Goal: Transaction & Acquisition: Register for event/course

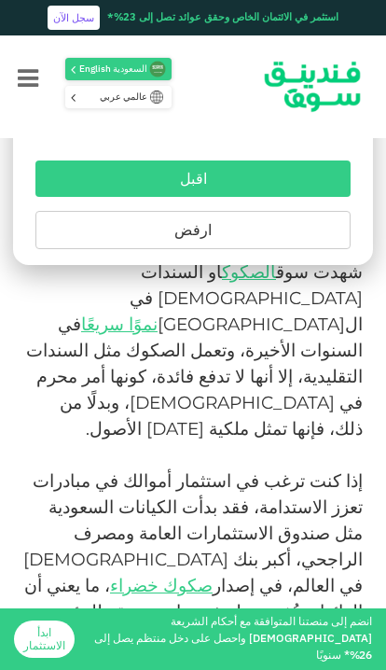
scroll to position [2216, 0]
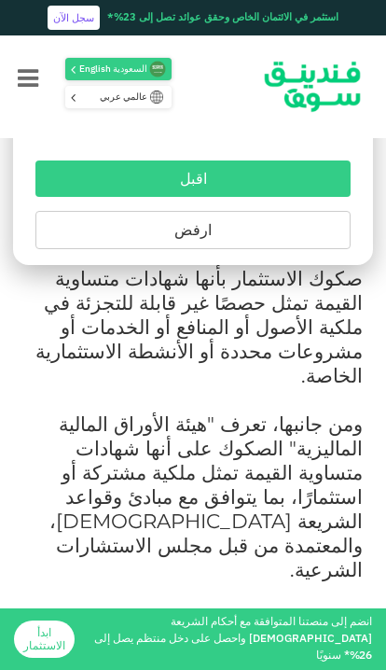
scroll to position [1658, 0]
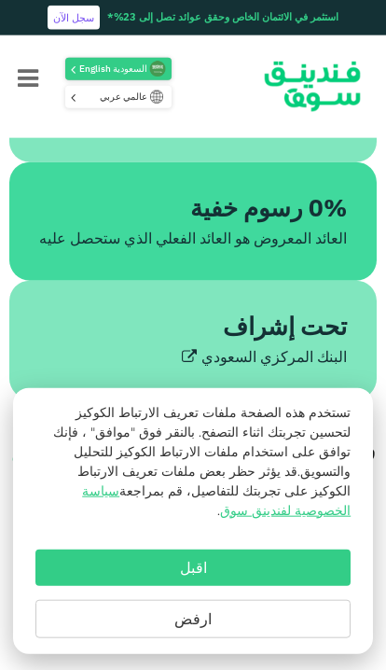
scroll to position [847, 0]
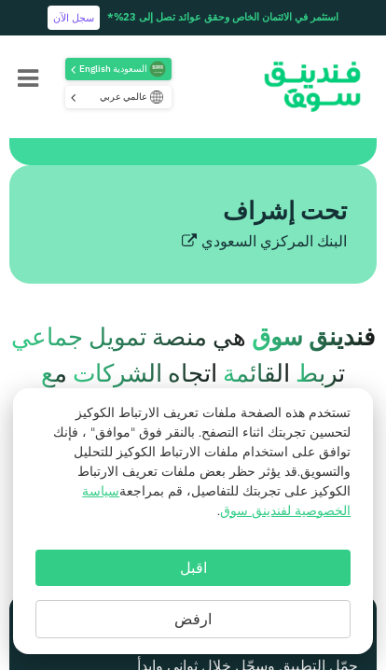
click at [291, 254] on div "البنك المركزي السعودي" at bounding box center [193, 242] width 308 height 22
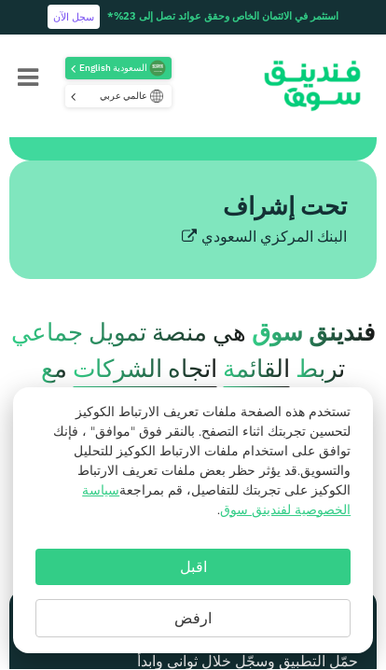
click at [224, 228] on div "تحت إشراف" at bounding box center [208, 209] width 277 height 36
click at [220, 226] on div "تحت إشراف" at bounding box center [208, 209] width 277 height 36
click at [219, 225] on div "تحت إشراف" at bounding box center [208, 209] width 277 height 36
click at [227, 228] on div "تحت إشراف" at bounding box center [208, 209] width 277 height 36
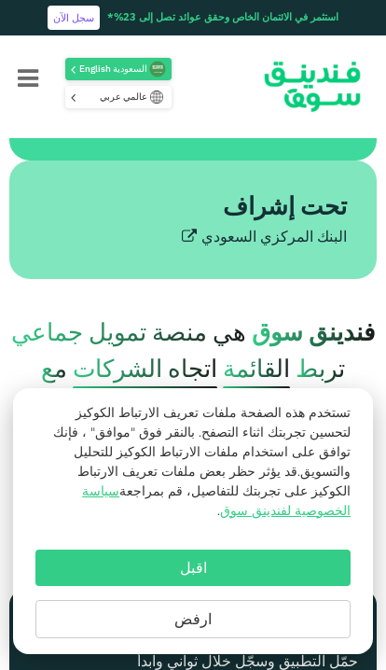
click at [33, 86] on icon "Menu" at bounding box center [28, 80] width 21 height 24
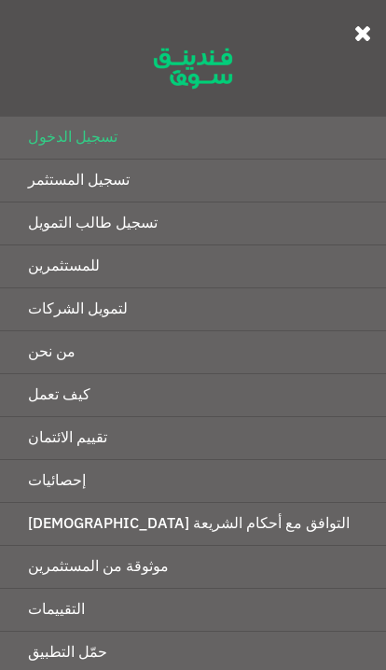
scroll to position [0, 0]
click at [168, 478] on link "إحصائيات" at bounding box center [193, 481] width 386 height 42
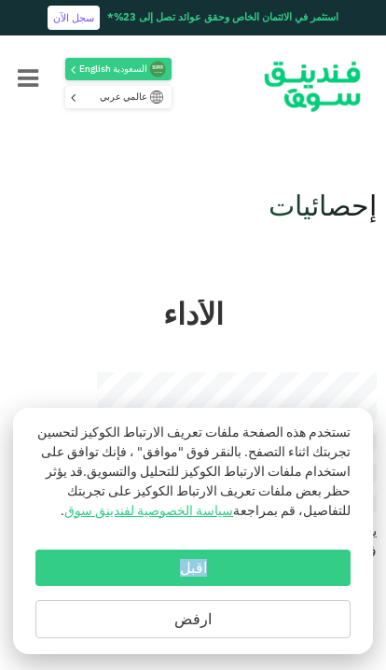
click at [96, 29] on link "سجل الآن" at bounding box center [74, 18] width 52 height 24
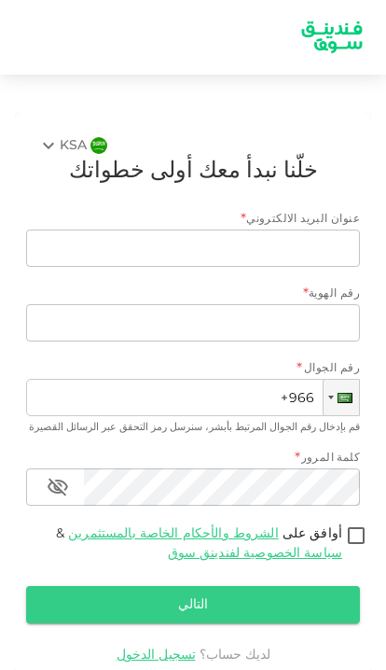
click at [160, 648] on link "تسجيل الدخول" at bounding box center [156, 654] width 79 height 13
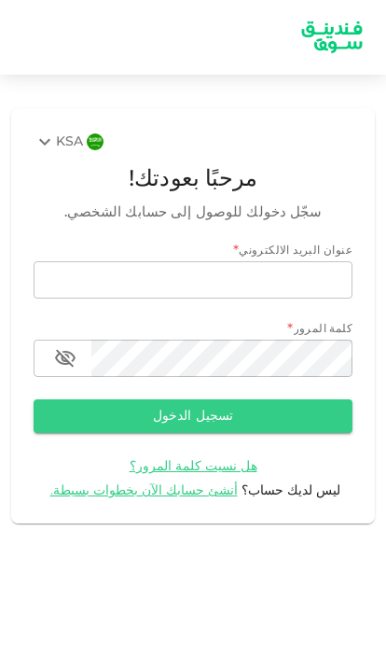
click at [308, 289] on input "email" at bounding box center [193, 279] width 319 height 37
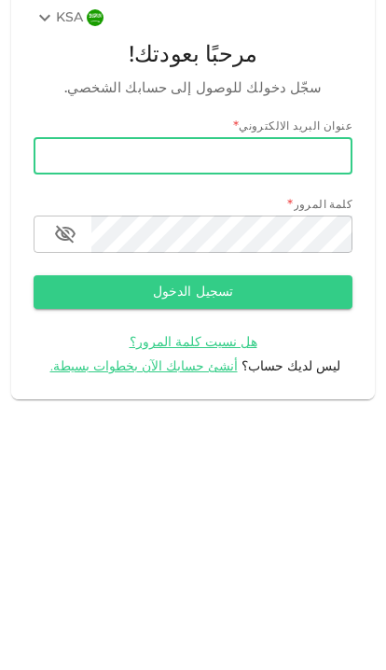
click at [204, 484] on span "أنشئ حسابك الآن بخطوات بسيطة." at bounding box center [143, 490] width 187 height 13
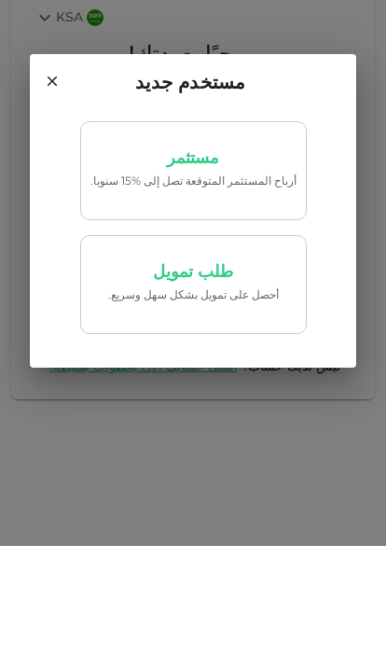
scroll to position [76, 0]
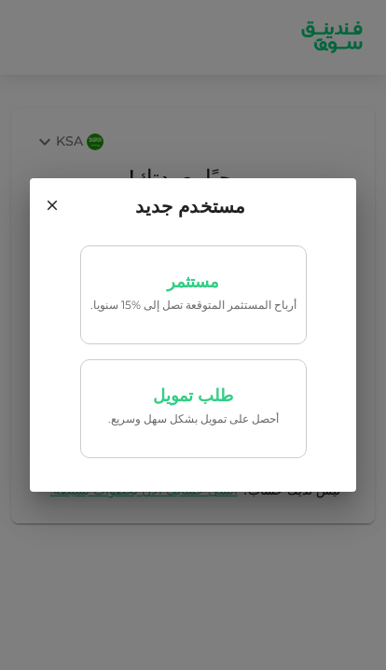
click at [250, 413] on p "‏أحصل على تمويل بشكل سهل وسريع." at bounding box center [193, 420] width 206 height 18
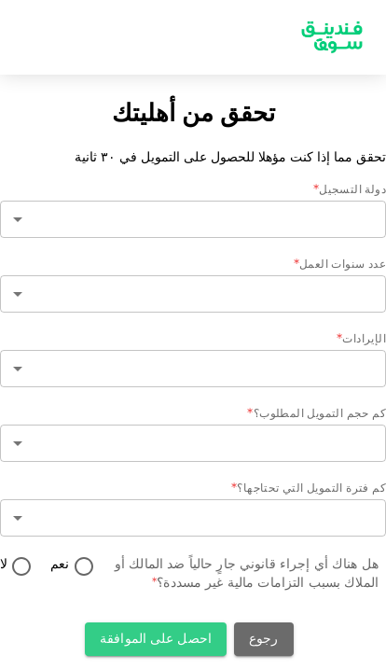
type input "2"
click at [303, 292] on body "تحقق من أهليتك تحقق مما إذا كنت مؤهلا للحصول على التمويل في ٣٠ ثانية دولة التسج…" at bounding box center [193, 335] width 386 height 670
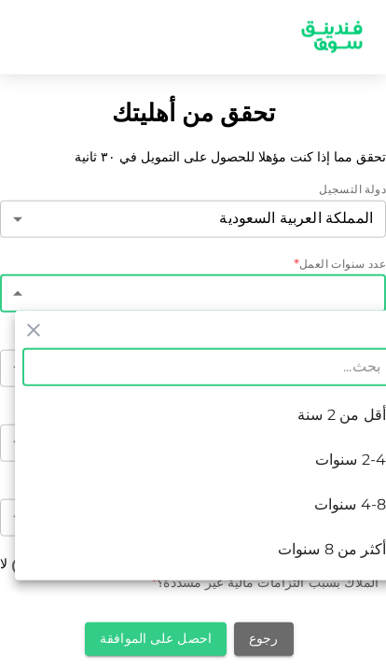
scroll to position [28, 0]
click at [331, 515] on li "4-8 سنوات" at bounding box center [208, 505] width 386 height 45
type input "3"
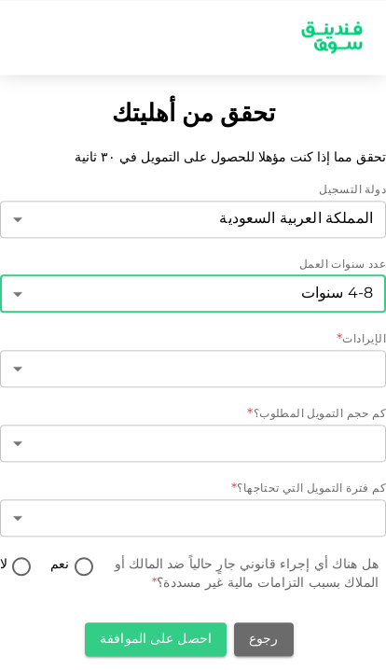
scroll to position [16, 0]
click at [279, 356] on body "تحقق من أهليتك تحقق مما إذا كنت مؤهلا للحصول على التمويل في ٣٠ ثانية دولة التسج…" at bounding box center [193, 335] width 386 height 670
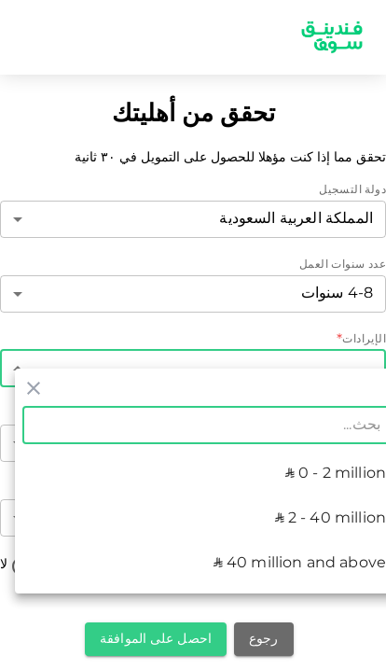
click at [334, 527] on li "ʢ 2 - 40 million" at bounding box center [208, 518] width 386 height 45
type input "2"
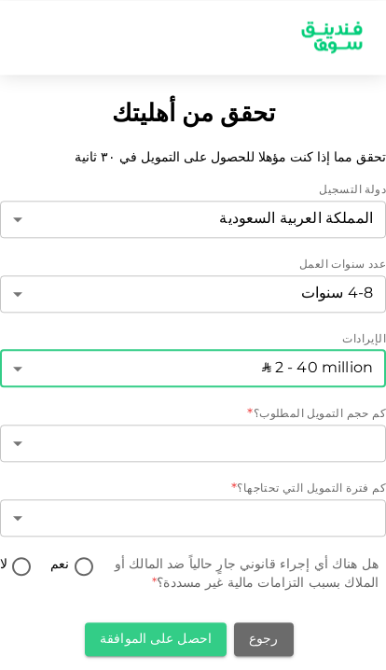
scroll to position [8, 0]
click at [329, 439] on body "تحقق من أهليتك تحقق مما إذا كنت مؤهلا للحصول على التمويل في ٣٠ ثانية دولة التسج…" at bounding box center [193, 335] width 386 height 670
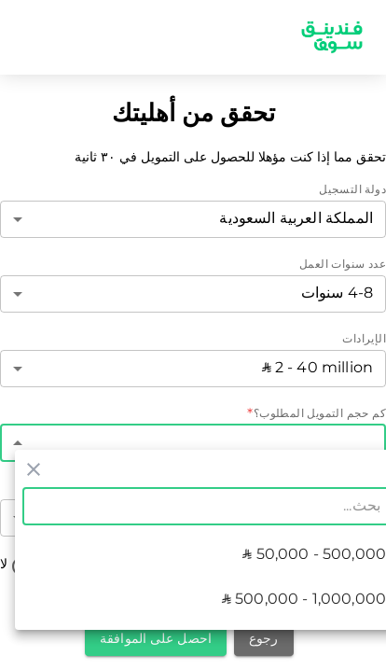
click at [354, 553] on span "ʢ 50,000 - 500,000" at bounding box center [315, 555] width 144 height 22
type input "1"
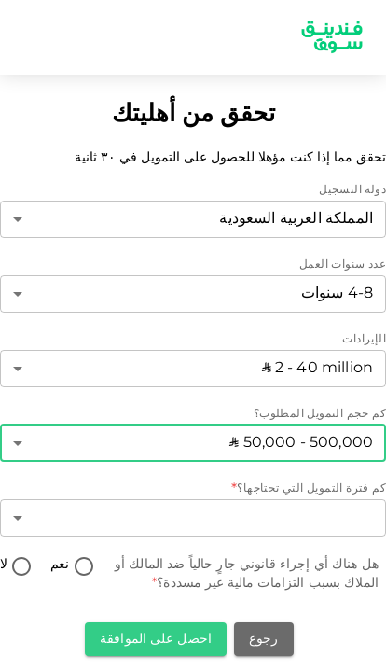
click at [322, 500] on body "تحقق من أهليتك تحقق مما إذا كنت مؤهلا للحصول على التمويل في ٣٠ ثانية دولة التسج…" at bounding box center [193, 335] width 386 height 670
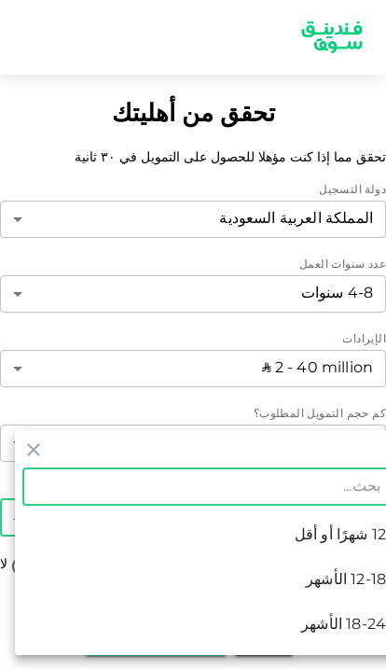
click at [337, 623] on li "18-24 الأشهر" at bounding box center [208, 625] width 386 height 45
type input "3"
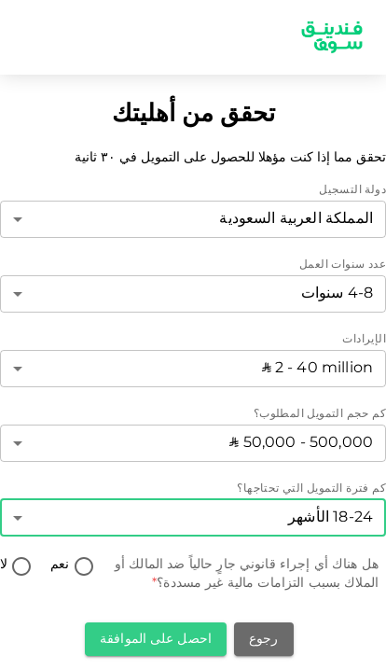
scroll to position [76, 0]
click at [75, 555] on input "نعم" at bounding box center [84, 567] width 28 height 25
radio input "true"
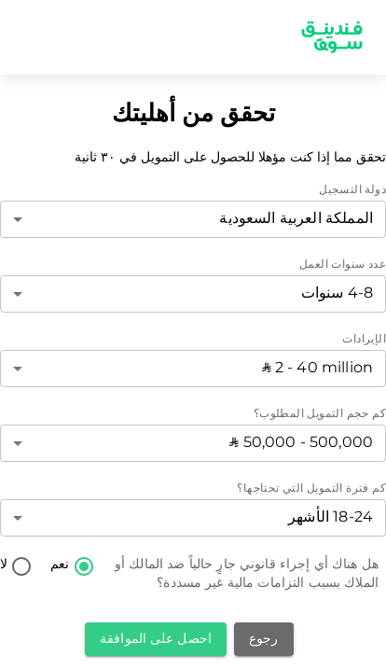
click at [174, 622] on button "احصل على الموافقة" at bounding box center [156, 639] width 142 height 34
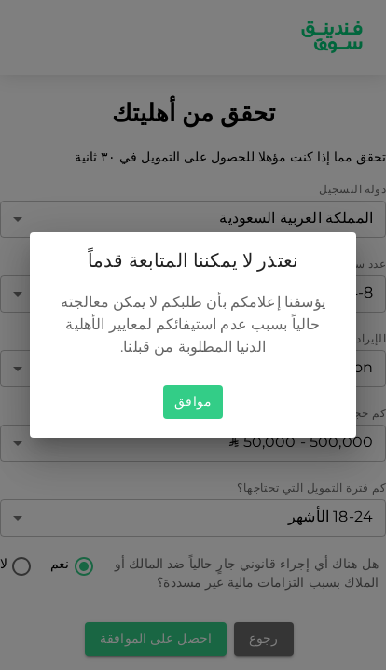
click at [195, 408] on button "موافق" at bounding box center [193, 402] width 60 height 35
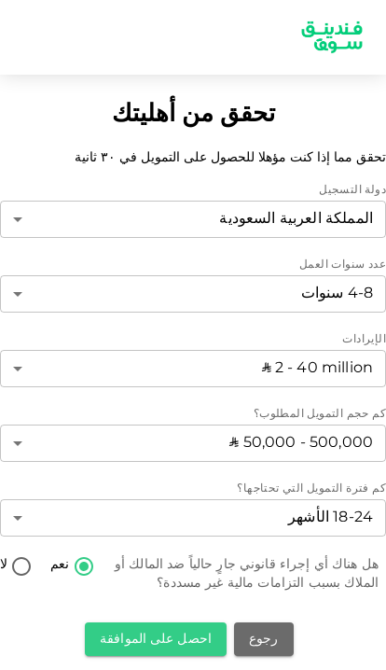
click at [248, 297] on body "تحقق من أهليتك تحقق مما إذا كنت مؤهلا للحصول على التمويل في ٣٠ ثانية دولة التسج…" at bounding box center [193, 335] width 386 height 670
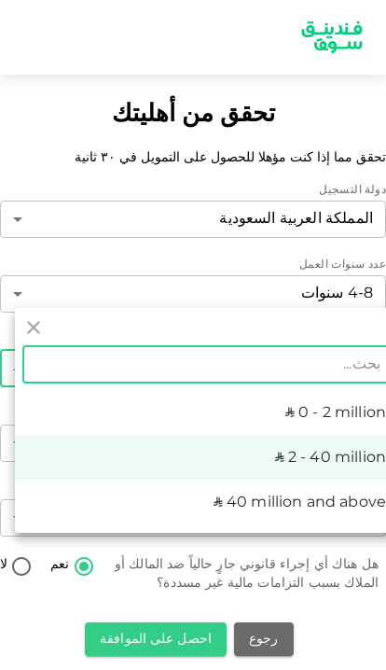
click at [293, 233] on div at bounding box center [193, 335] width 386 height 670
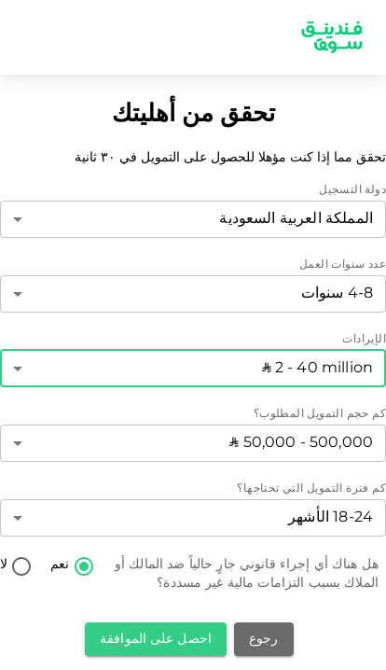
click at [261, 148] on body "تحقق من أهليتك تحقق مما إذا كنت مؤهلا للحصول على التمويل في ٣٠ ثانية دولة التسج…" at bounding box center [193, 335] width 386 height 670
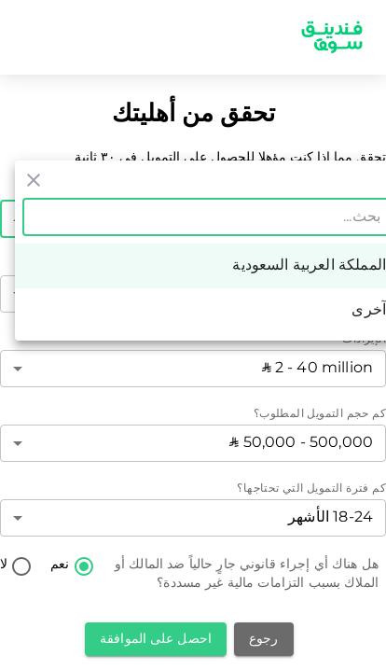
click at [319, 254] on li "المملكة العربية السعودية" at bounding box center [208, 265] width 386 height 45
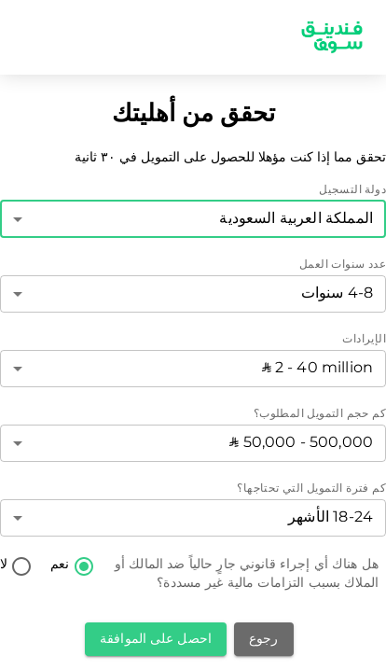
click at [312, 433] on body "تحقق من أهليتك تحقق مما إذا كنت مؤهلا للحصول على التمويل في ٣٠ ثانية دولة التسج…" at bounding box center [193, 335] width 386 height 670
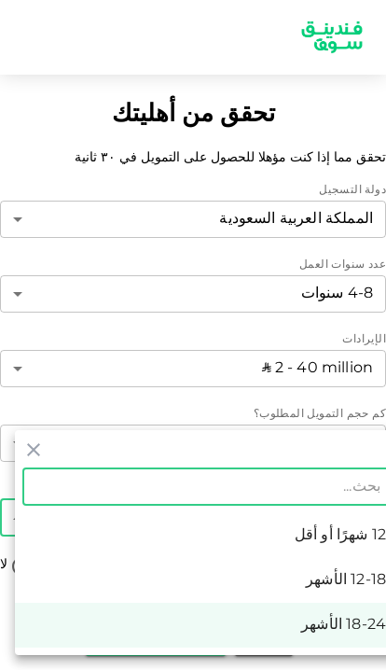
click at [341, 552] on li "12 شهرًا أو أقل" at bounding box center [208, 535] width 386 height 45
type input "1"
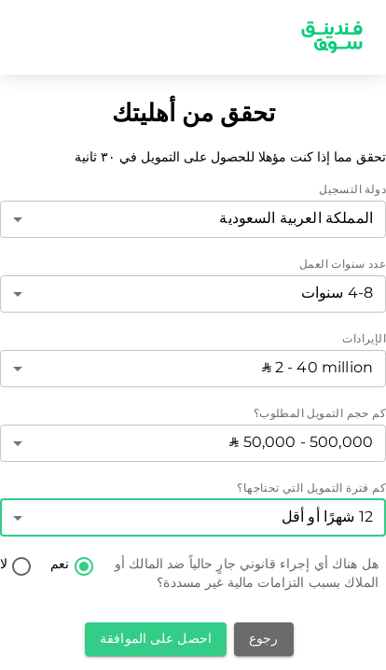
click at [163, 622] on button "احصل على الموافقة" at bounding box center [156, 639] width 142 height 34
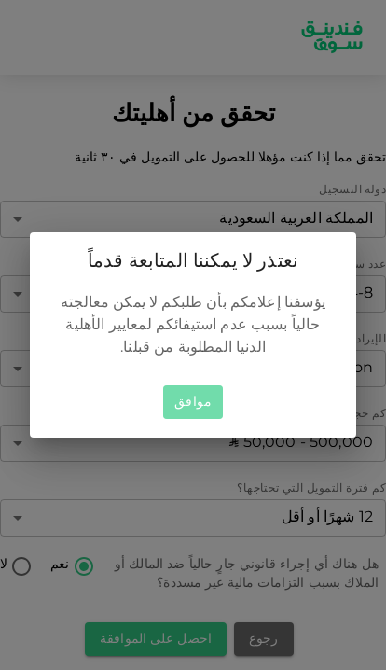
click at [210, 400] on button "موافق" at bounding box center [193, 402] width 60 height 35
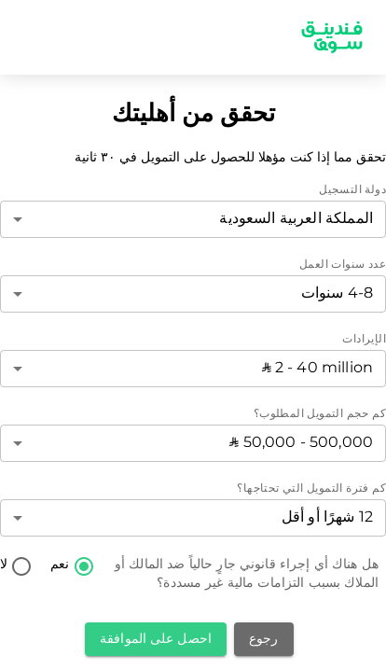
click at [22, 555] on input "لا" at bounding box center [21, 567] width 28 height 25
radio input "true"
click at [171, 622] on button "احصل على الموافقة" at bounding box center [156, 639] width 142 height 34
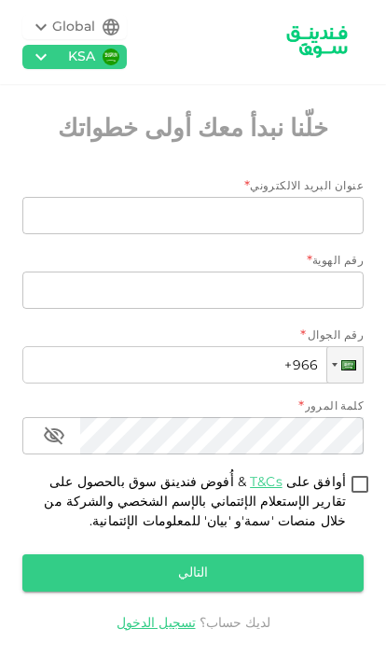
click at [172, 617] on link "تسجيل الدخول" at bounding box center [156, 623] width 79 height 13
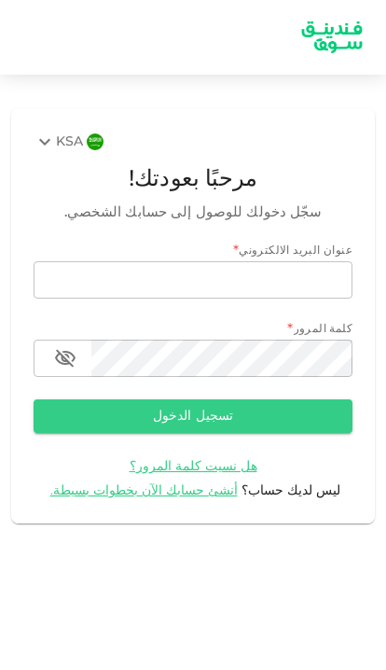
click at [209, 486] on span "أنشئ حسابك الآن بخطوات بسيطة." at bounding box center [143, 490] width 187 height 13
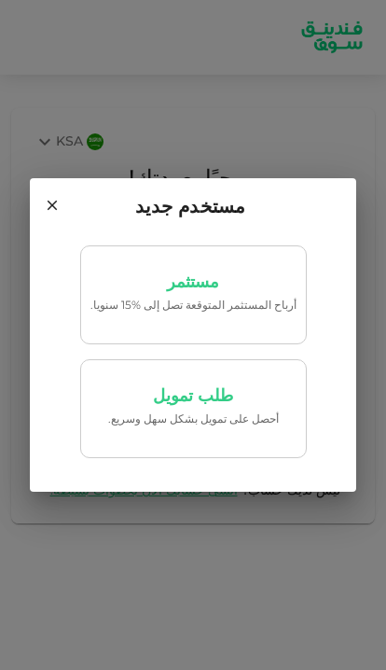
click at [244, 428] on p "‏أحصل على تمويل بشكل سهل وسريع." at bounding box center [193, 420] width 206 height 18
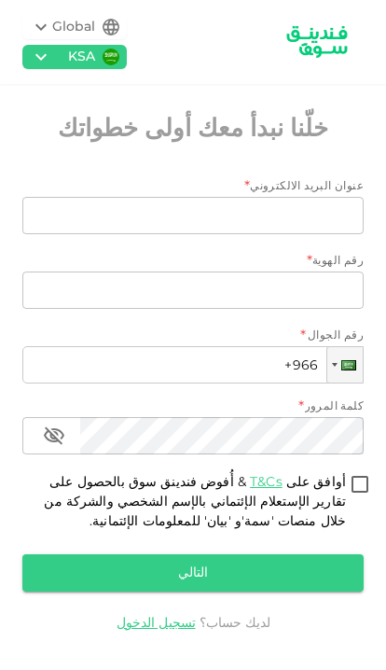
click at [236, 566] on button "التالي" at bounding box center [192, 572] width 341 height 37
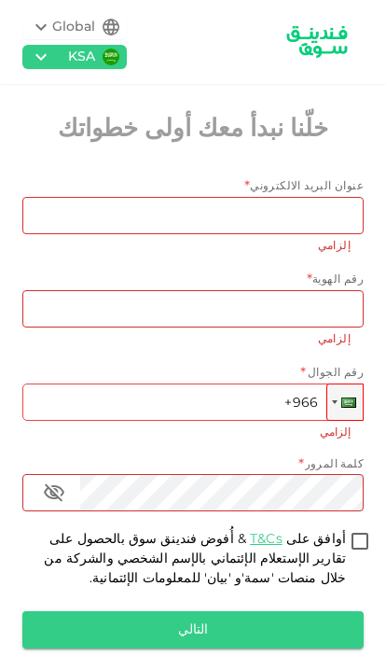
click at [307, 217] on input "عنوان البريد الالكتروني" at bounding box center [203, 215] width 321 height 37
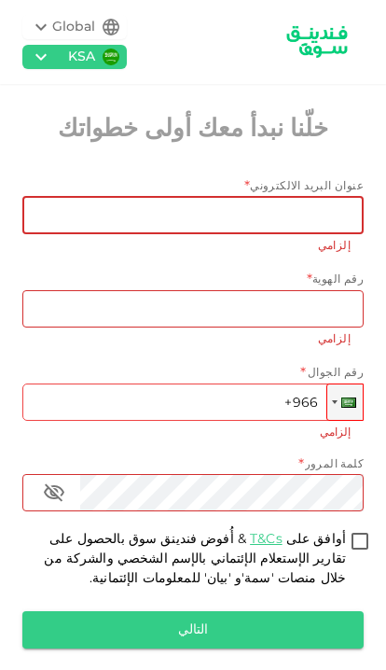
click at [109, 29] on icon at bounding box center [111, 27] width 17 height 17
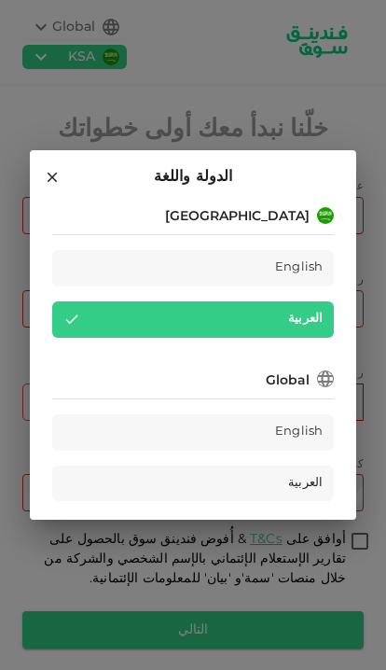
click at [62, 15] on div "الدولة واللغة Saudi Arabia English العربية Global English العربية" at bounding box center [193, 335] width 386 height 670
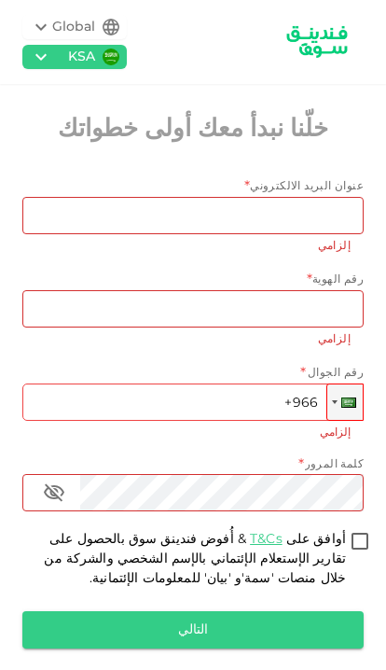
click at [65, 33] on div "Global" at bounding box center [73, 28] width 43 height 20
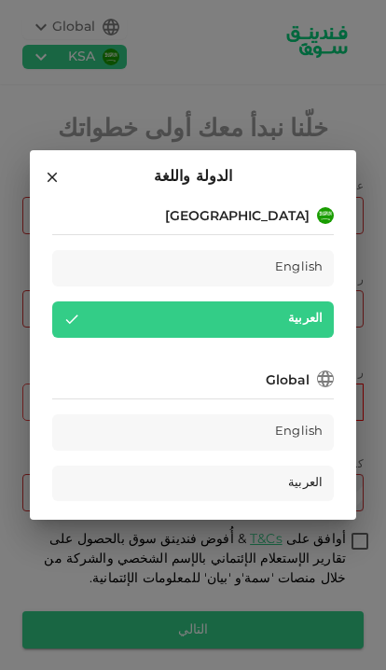
click at [316, 95] on div "الدولة واللغة Saudi Arabia English العربية Global English العربية" at bounding box center [193, 335] width 386 height 670
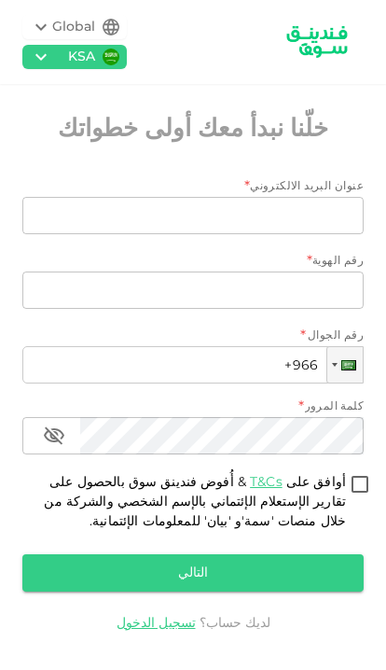
click at [351, 473] on input "أوافق على T&Cs & أُفوض فندينق سوق بالحصول على تقارير الإستعلام الإئتماني بالإسم…" at bounding box center [360, 485] width 28 height 25
click at [358, 482] on input "أوافق على T&Cs & أُفوض فندينق سوق بالحصول على تقارير الإستعلام الإئتماني بالإسم…" at bounding box center [360, 485] width 28 height 25
click at [364, 473] on input "أوافق على T&Cs & أُفوض فندينق سوق بالحصول على تقارير الإستعلام الإئتماني بالإسم…" at bounding box center [360, 485] width 28 height 25
checkbox input "true"
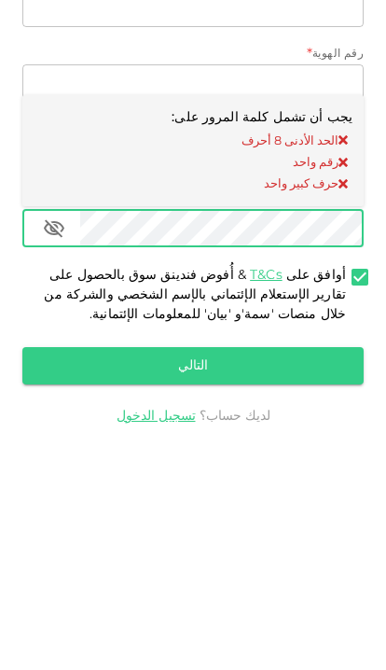
click at [168, 617] on link "تسجيل الدخول" at bounding box center [156, 623] width 79 height 13
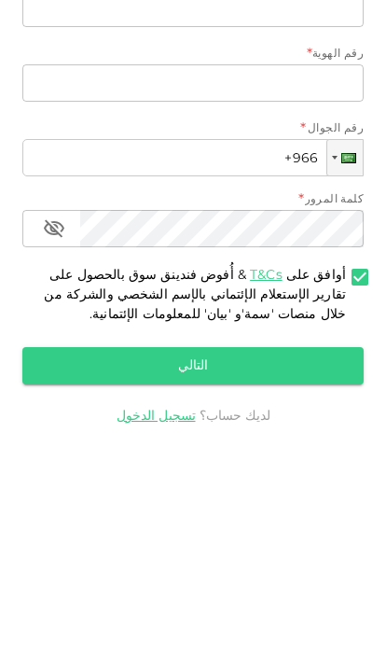
scroll to position [76, 0]
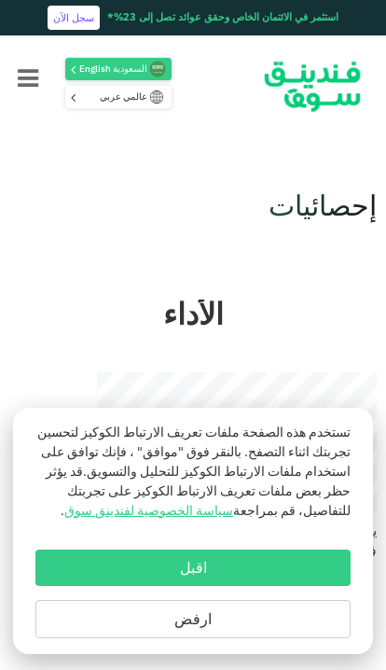
click at [253, 614] on button "ارفض" at bounding box center [192, 619] width 315 height 38
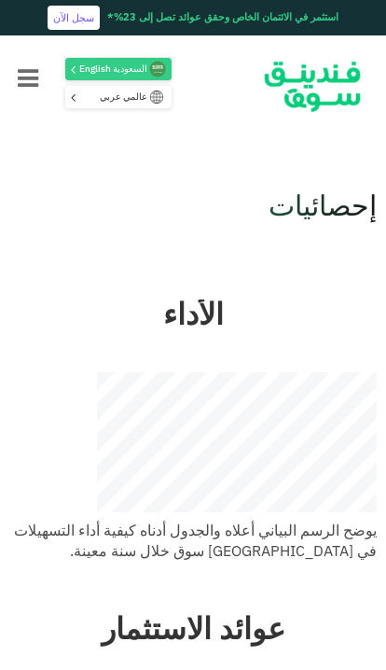
click at [183, 552] on div "يوضح الرسم البياني أعلاه والجدول أدناه كيفية أداء التسهيلات في فندينق سوق خلال …" at bounding box center [193, 541] width 368 height 41
click at [36, 94] on button "Menu" at bounding box center [28, 80] width 56 height 75
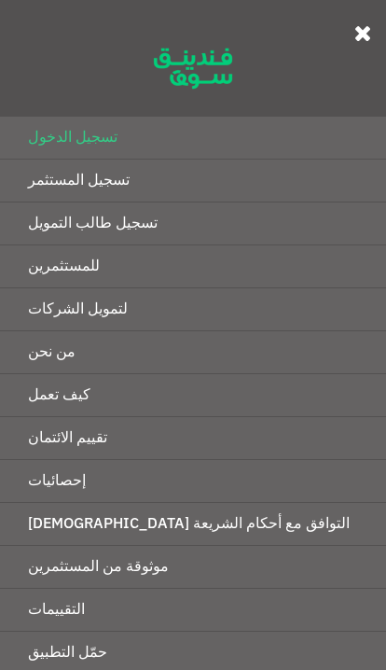
click at [191, 567] on link "موثوقة من المستثمرين" at bounding box center [193, 567] width 386 height 42
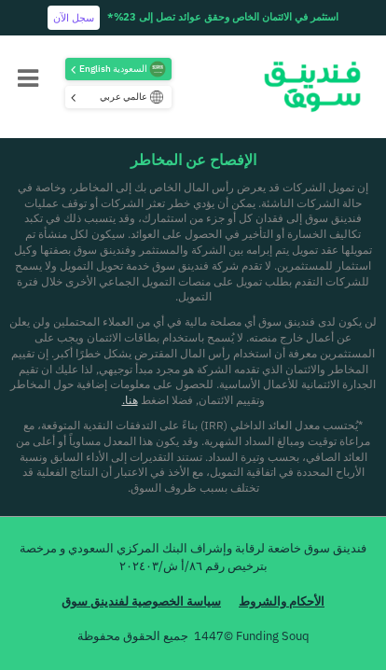
scroll to position [3959, 0]
click at [201, 407] on span "لن يكون لدى فندينق سوق أي مصلحة مالية في أي من العملاء المحتملين ولن يعلن عن أع…" at bounding box center [193, 362] width 368 height 90
click at [138, 407] on link "هنا." at bounding box center [130, 401] width 16 height 11
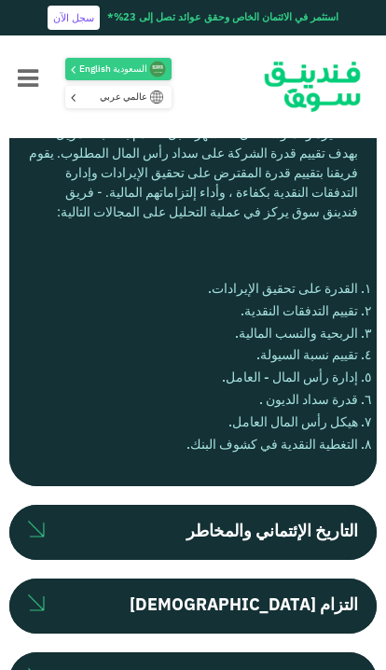
scroll to position [579, 0]
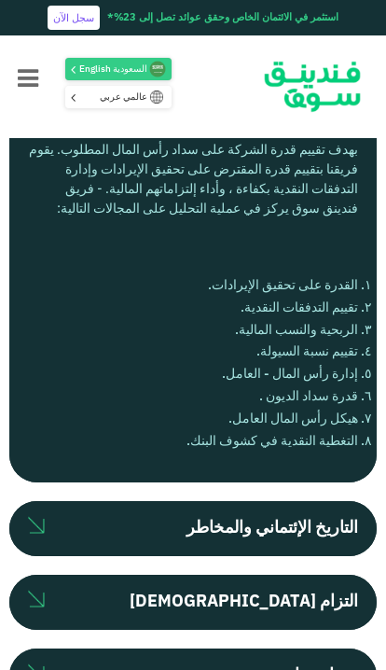
click at [285, 437] on li "التغطية النقدية في كشوف البنك." at bounding box center [193, 442] width 330 height 22
click at [275, 444] on li "التغطية النقدية في كشوف البنك." at bounding box center [193, 442] width 330 height 22
click at [265, 437] on li "التغطية النقدية في كشوف البنك." at bounding box center [193, 442] width 330 height 22
click at [282, 451] on li "التغطية النقدية في كشوف البنك." at bounding box center [193, 442] width 330 height 22
click at [287, 437] on li "التغطية النقدية في كشوف البنك." at bounding box center [193, 442] width 330 height 22
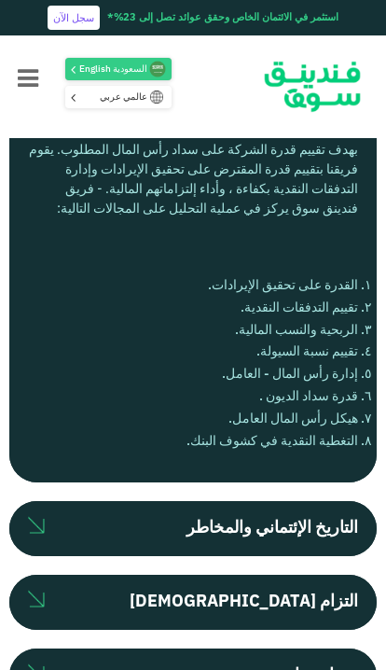
click at [275, 437] on li "التغطية النقدية في كشوف البنك." at bounding box center [193, 442] width 330 height 22
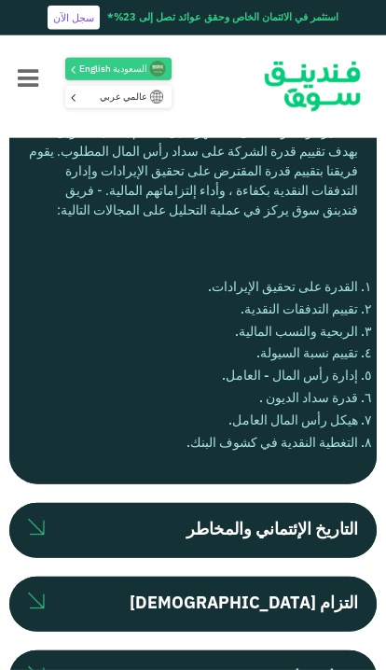
scroll to position [578, 0]
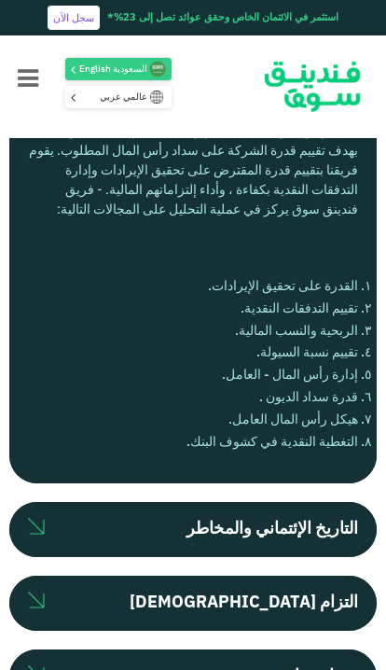
click at [284, 440] on li "التغطية النقدية في كشوف البنك." at bounding box center [193, 443] width 330 height 22
click at [268, 391] on li "قدرة سداد الديون ." at bounding box center [193, 398] width 330 height 22
click at [122, 521] on label "التاريخ الإئتماني والمخاطر" at bounding box center [193, 529] width 368 height 55
click at [0, 0] on input "التاريخ الإئتماني والمخاطر" at bounding box center [0, 0] width 0 height 0
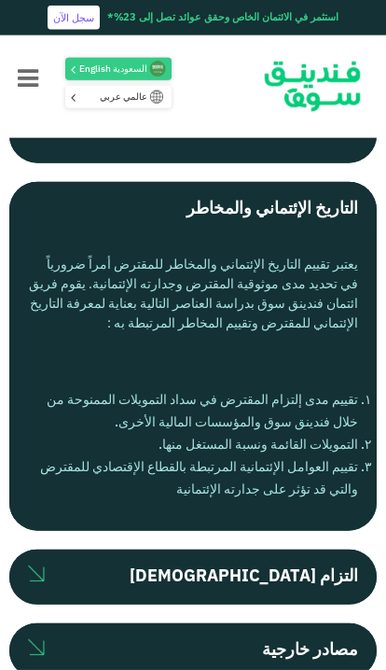
scroll to position [920, 0]
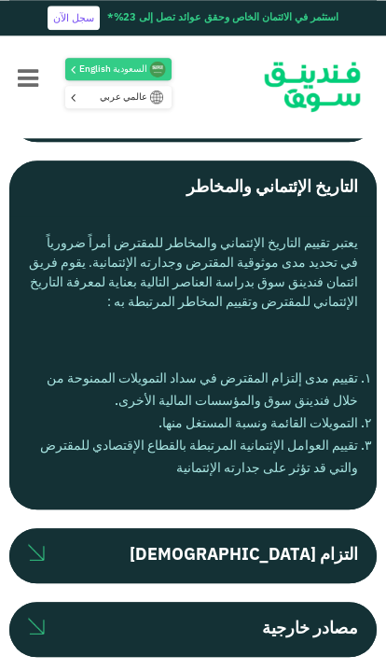
click at [257, 556] on label "التزام المالك" at bounding box center [193, 555] width 368 height 55
click at [0, 0] on input "التزام المالك" at bounding box center [0, 0] width 0 height 0
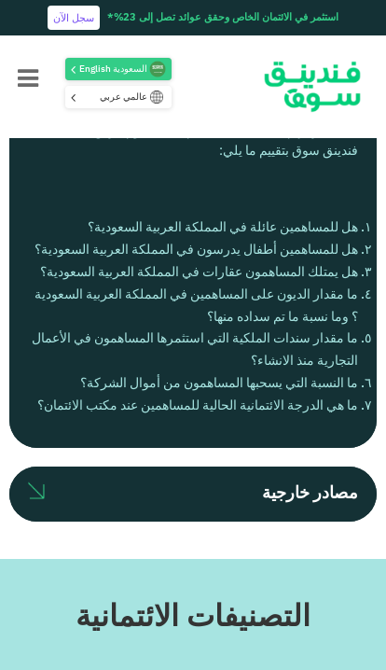
scroll to position [1439, 0]
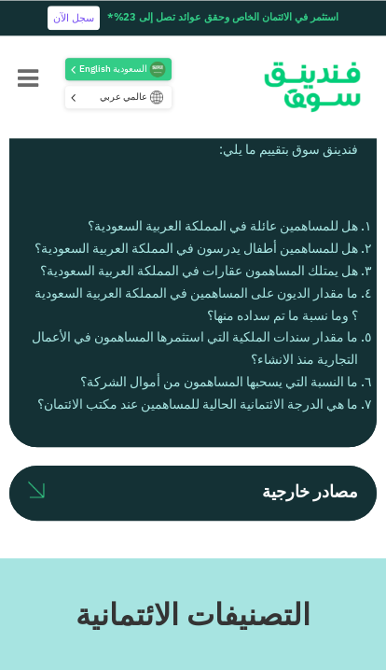
click at [262, 497] on div "مصادر خارجية" at bounding box center [310, 492] width 96 height 25
click at [0, 0] on input "مصادر خارجية" at bounding box center [0, 0] width 0 height 0
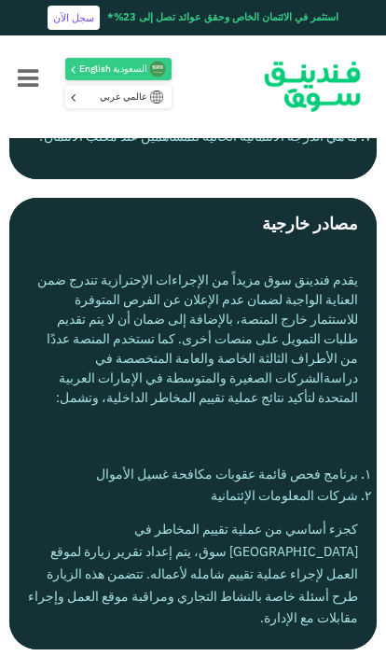
scroll to position [1723, 0]
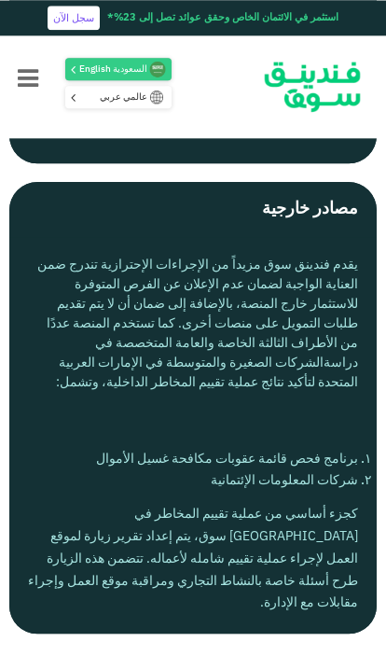
click at [277, 557] on div "كجزء أساسي من عملية تقييم المخاطر في فندينق سوق، يتم إعداد تقرير زيارة لموقع ال…" at bounding box center [193, 559] width 330 height 111
click at [278, 571] on div "كجزء أساسي من عملية تقييم المخاطر في فندينق سوق، يتم إعداد تقرير زيارة لموقع ال…" at bounding box center [193, 559] width 330 height 111
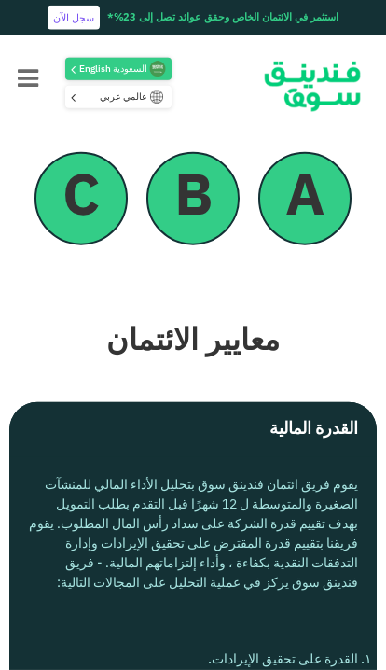
scroll to position [0, 0]
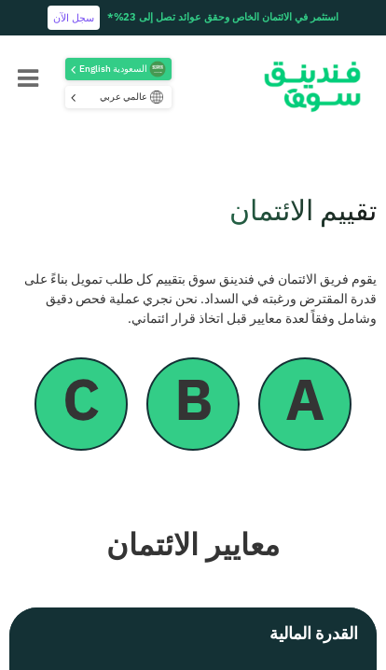
click at [99, 108] on div "عالمي عربي" at bounding box center [118, 97] width 106 height 22
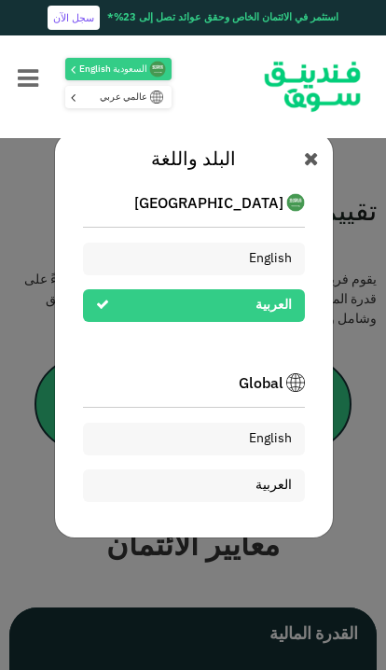
click at [298, 159] on div "البلد واللغة Saudi Arabia English العربية Global English العربية" at bounding box center [194, 335] width 280 height 407
click at [312, 158] on icon at bounding box center [311, 160] width 15 height 19
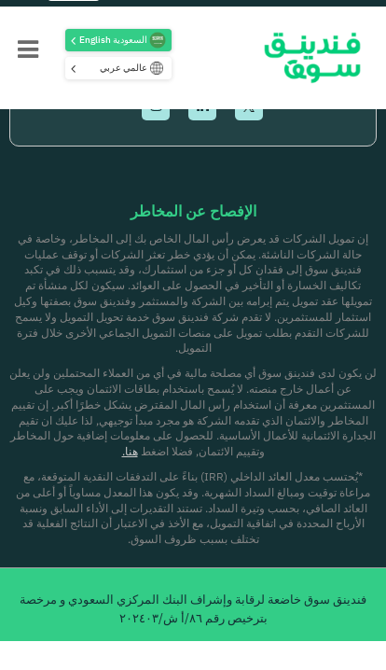
scroll to position [4339, 0]
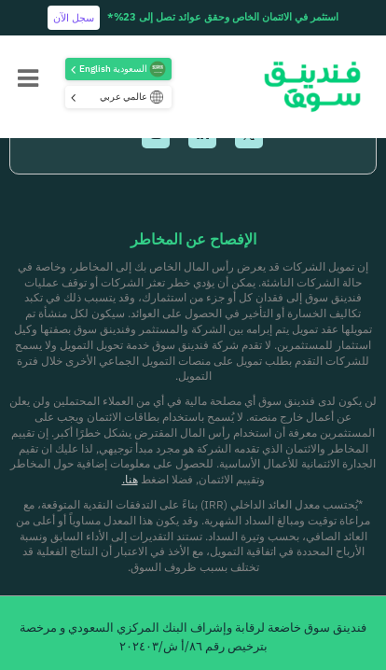
click at [190, 663] on link "سياسة الخصوصية لفندينق سوق" at bounding box center [141, 681] width 169 height 37
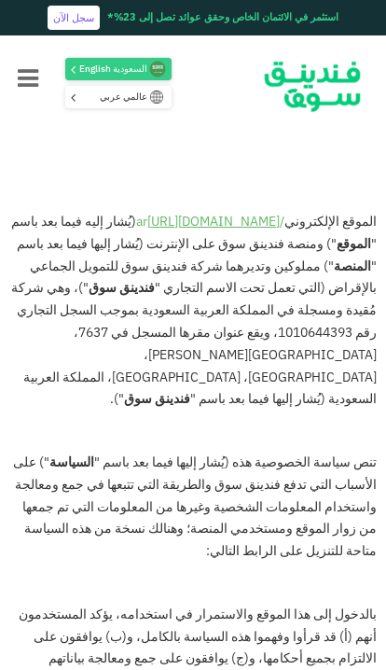
scroll to position [7, 0]
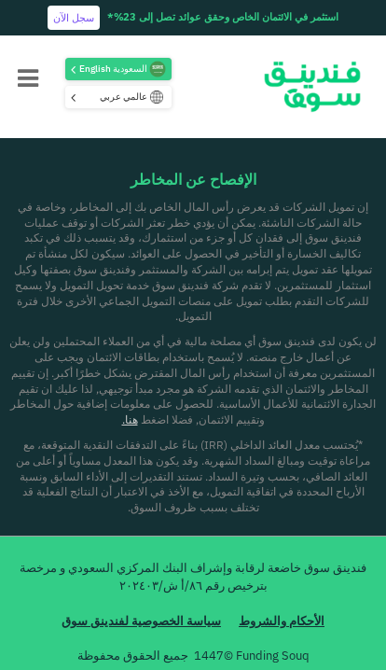
click at [287, 606] on link "الأحكام والشروط" at bounding box center [281, 622] width 95 height 37
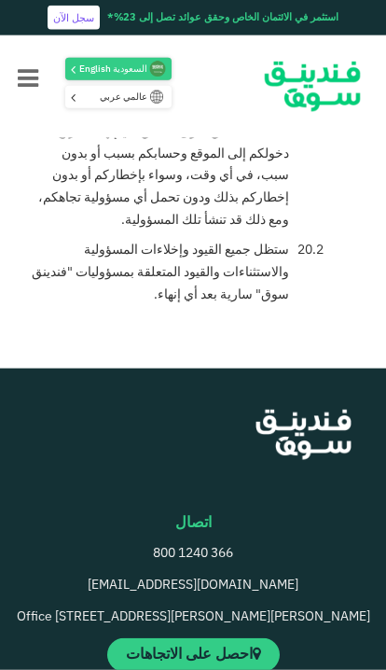
scroll to position [8934, 0]
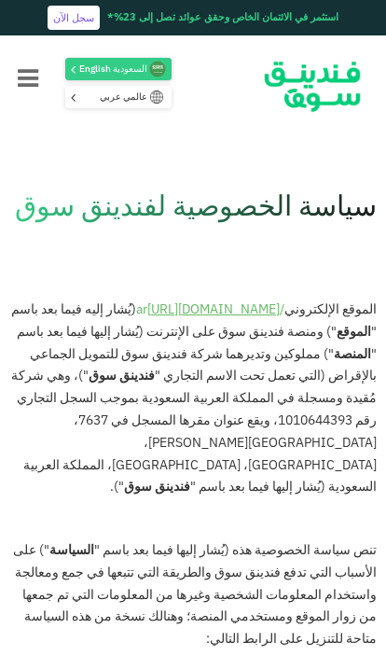
click at [222, 307] on link "fundingsouq.com/sa/" at bounding box center [213, 309] width 132 height 13
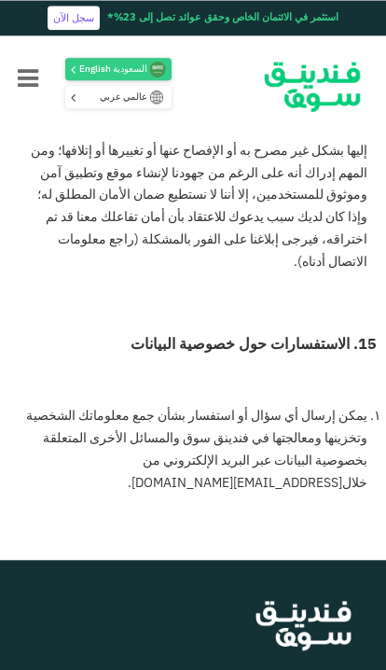
scroll to position [9868, 0]
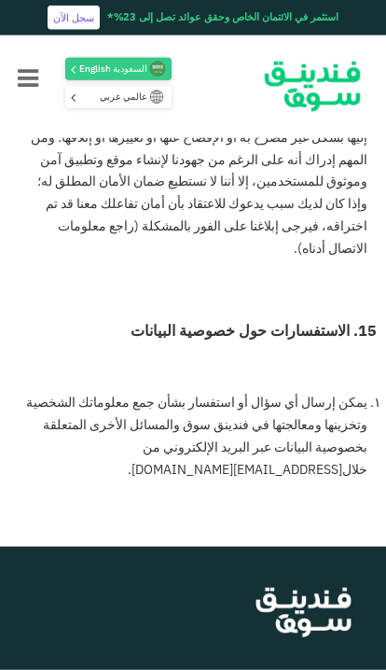
scroll to position [9882, 0]
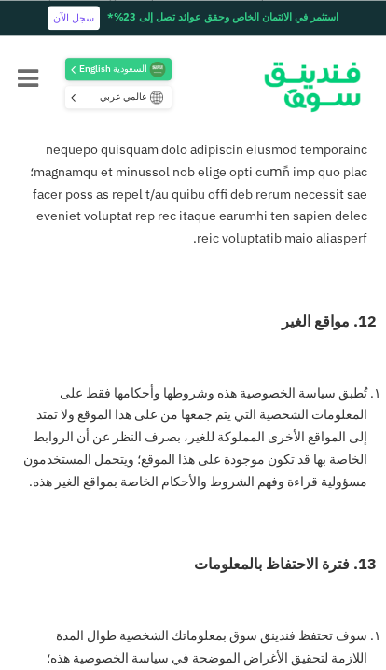
scroll to position [9138, 0]
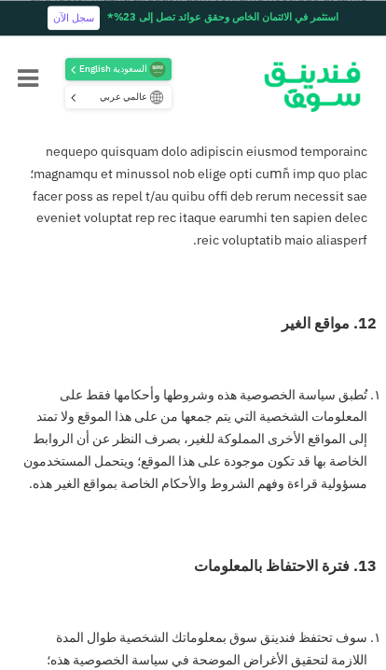
click at [23, 86] on icon "Menu" at bounding box center [28, 80] width 21 height 24
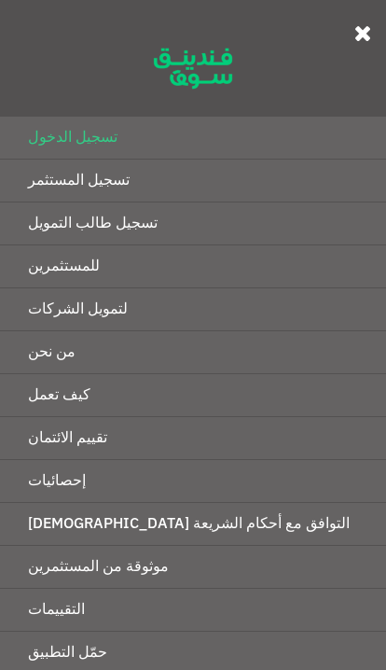
scroll to position [0, 0]
click at [215, 554] on link "موثوقة من المستثمرين" at bounding box center [193, 567] width 386 height 42
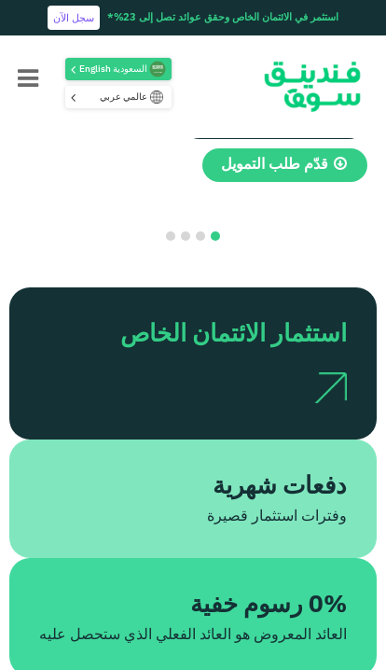
scroll to position [618, 0]
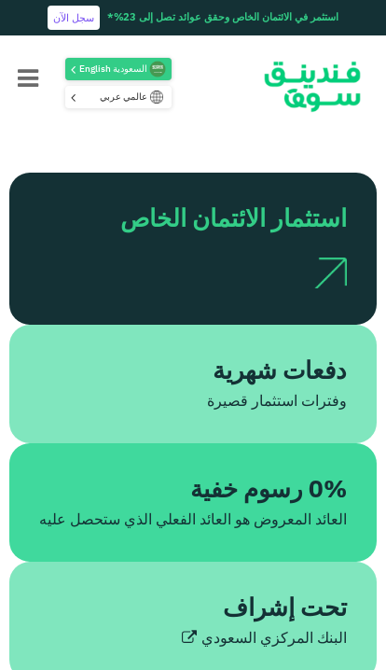
click at [214, 628] on div "تحت إشراف" at bounding box center [208, 609] width 277 height 36
click at [253, 628] on div "تحت إشراف" at bounding box center [208, 609] width 277 height 36
click at [253, 650] on div "البنك المركزي السعودي" at bounding box center [193, 639] width 308 height 22
click at [272, 407] on div "وفترات استثمار قصيرة" at bounding box center [193, 402] width 308 height 22
click at [315, 288] on img at bounding box center [330, 272] width 33 height 31
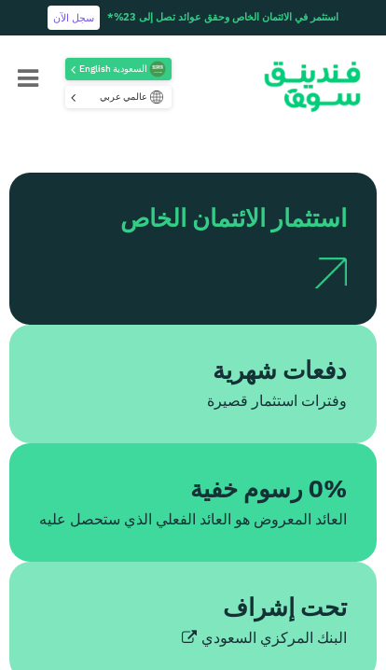
click at [330, 276] on img at bounding box center [330, 272] width 33 height 31
click at [353, 249] on div "استثمار الائتمان الخاص" at bounding box center [193, 249] width 368 height 152
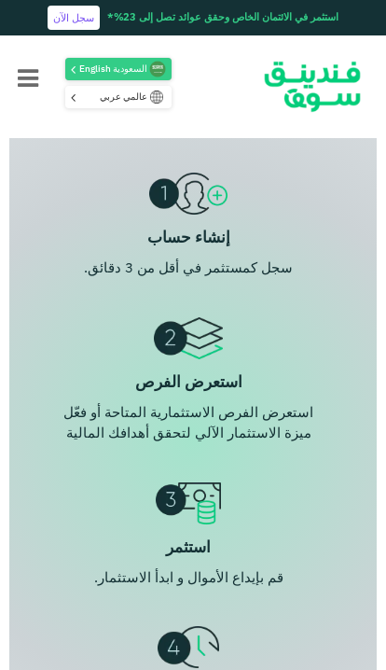
scroll to position [1472, 0]
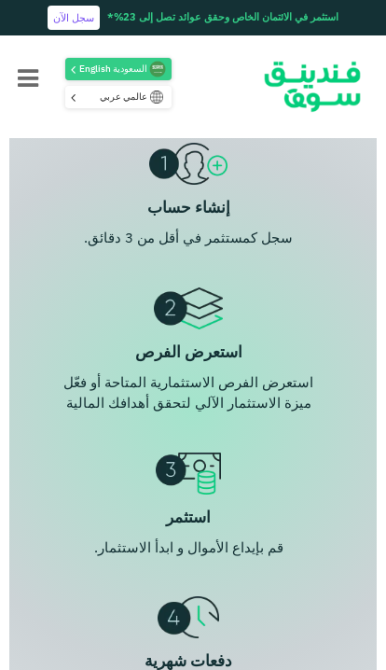
click at [354, 99] on icon at bounding box center [348, 88] width 18 height 21
click at [353, 99] on icon at bounding box center [348, 88] width 18 height 21
click at [345, 99] on icon at bounding box center [348, 88] width 18 height 21
click at [355, 104] on p "حمّل الآن" at bounding box center [221, 89] width 273 height 31
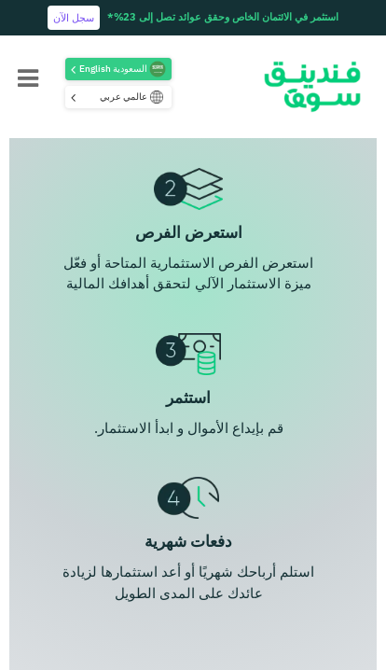
scroll to position [1590, 0]
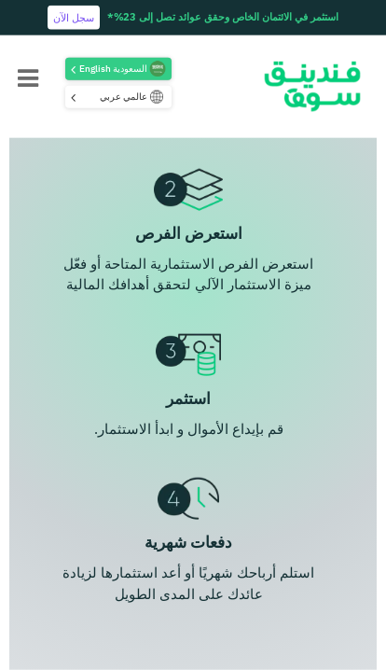
click at [307, 38] on img at bounding box center [294, 19] width 130 height 37
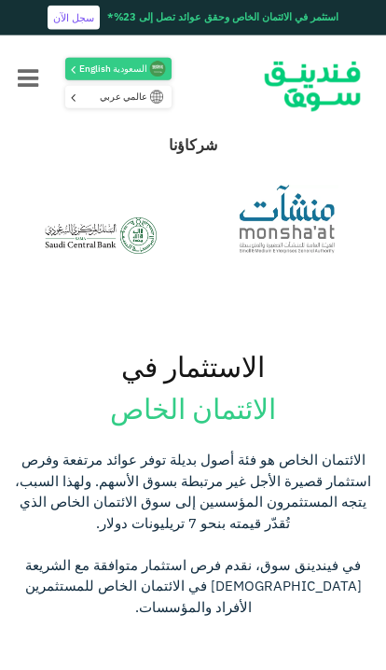
scroll to position [2219, 0]
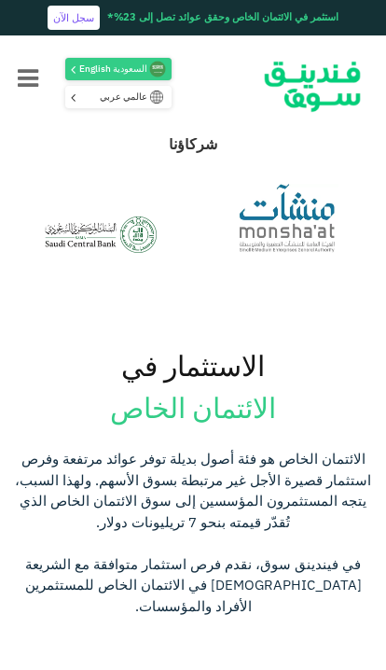
click at [182, 65] on span "استكشف فرصنا" at bounding box center [182, 58] width 100 height 14
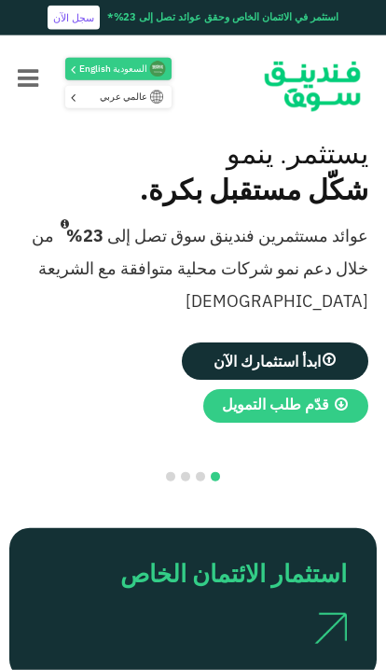
scroll to position [263, 0]
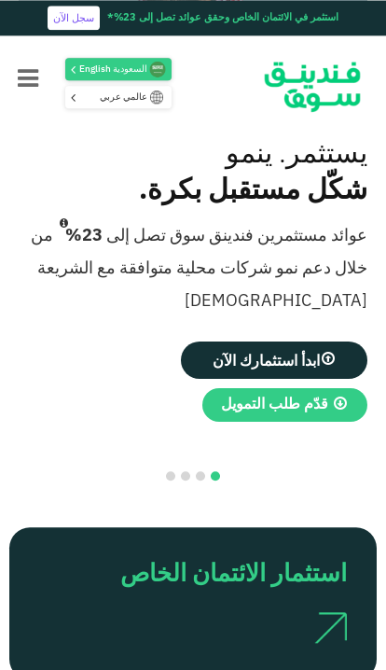
click at [275, 398] on link "قدّم طلب التمويل" at bounding box center [284, 405] width 165 height 34
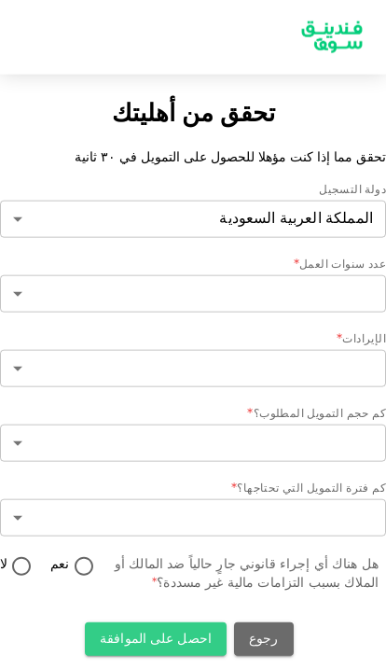
scroll to position [76, 0]
click at [316, 219] on body "تحقق من أهليتك تحقق مما إذا كنت مؤهلا للحصول على التمويل في ٣٠ ثانية دولة التسج…" at bounding box center [193, 335] width 386 height 670
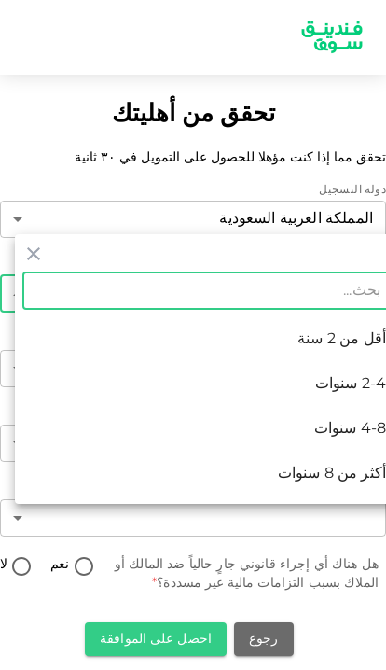
click at [194, 606] on div at bounding box center [193, 335] width 386 height 670
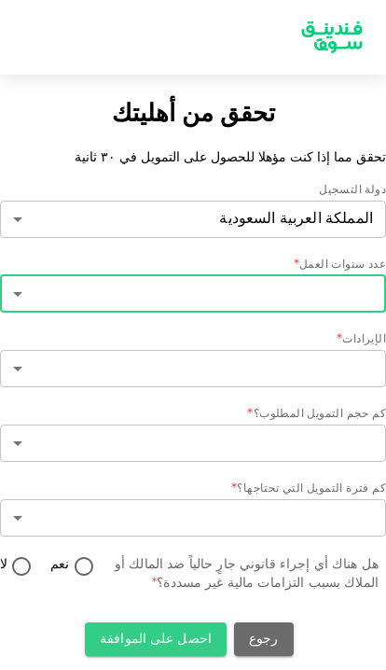
click at [162, 622] on button "احصل على الموافقة" at bounding box center [156, 639] width 142 height 34
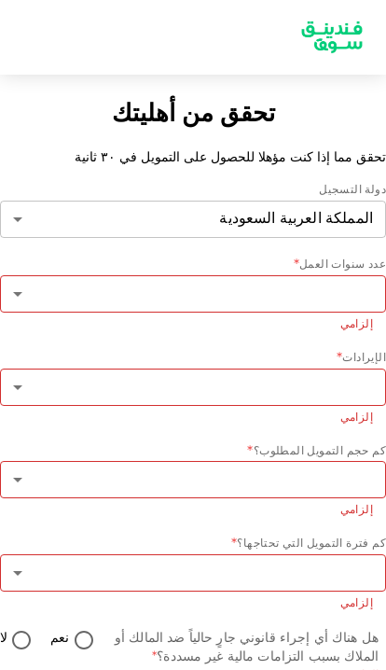
click at [87, 629] on input "نعم" at bounding box center [84, 641] width 28 height 25
radio input "true"
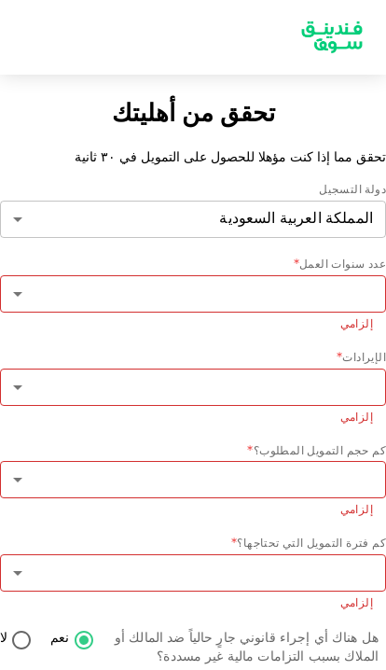
click at [312, 484] on body "تحقق من أهليتك تحقق مما إذا كنت مؤهلا للحصول على التمويل في ٣٠ ثانية دولة التسج…" at bounding box center [193, 335] width 386 height 670
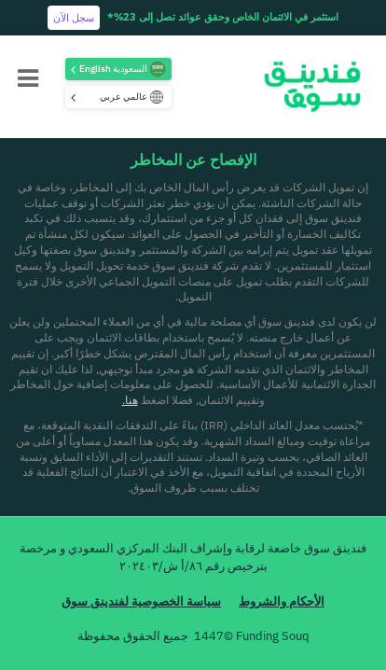
scroll to position [2092, 0]
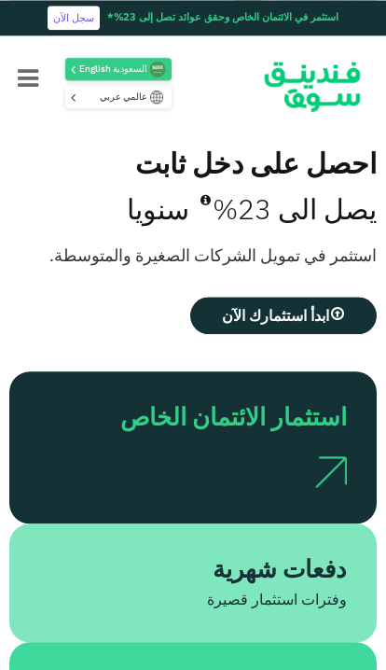
scroll to position [257, 0]
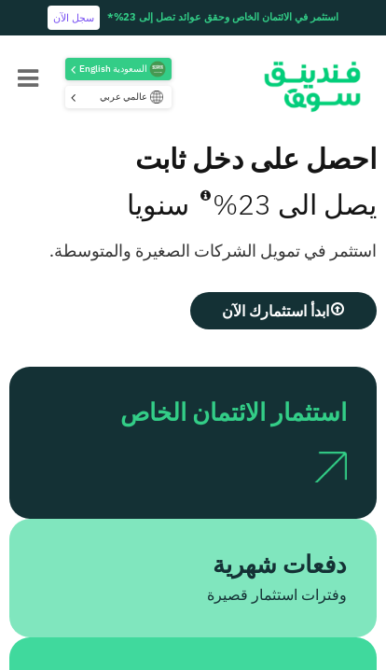
click at [285, 301] on link "ابدأ استثمارك الآن" at bounding box center [283, 310] width 187 height 37
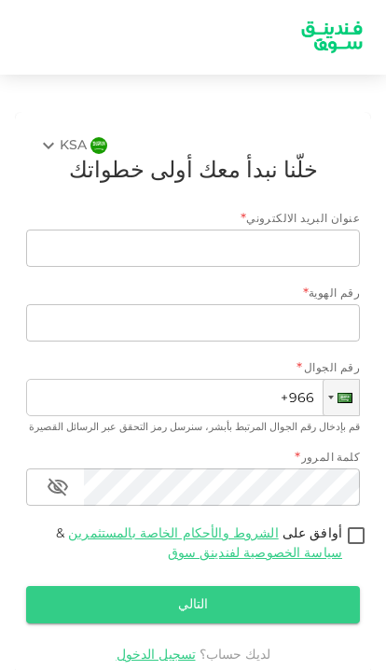
click at [230, 536] on link "الشروط والأحكام الخاصة بالمستثمرين" at bounding box center [173, 533] width 210 height 13
